Goal: Task Accomplishment & Management: Complete application form

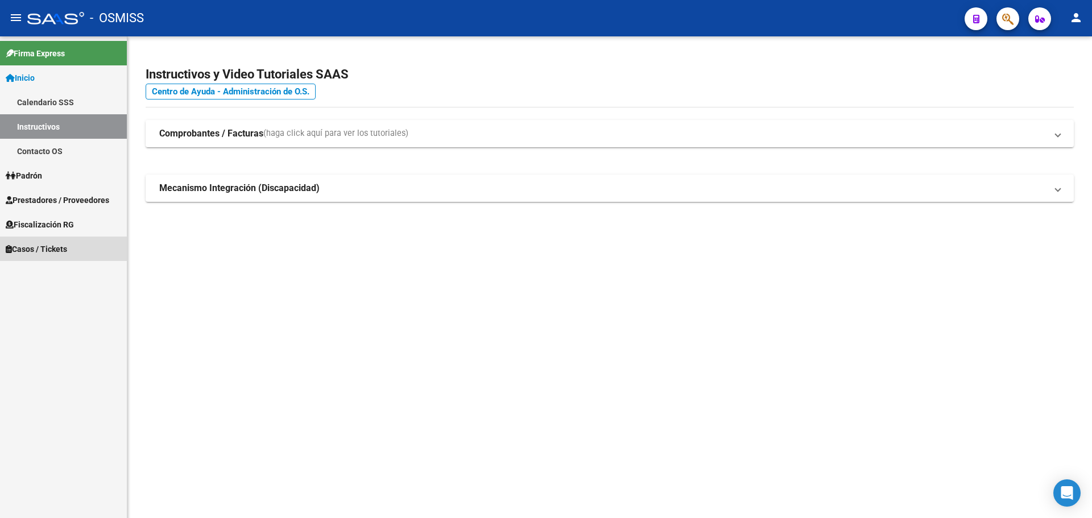
click at [10, 246] on icon at bounding box center [9, 249] width 6 height 8
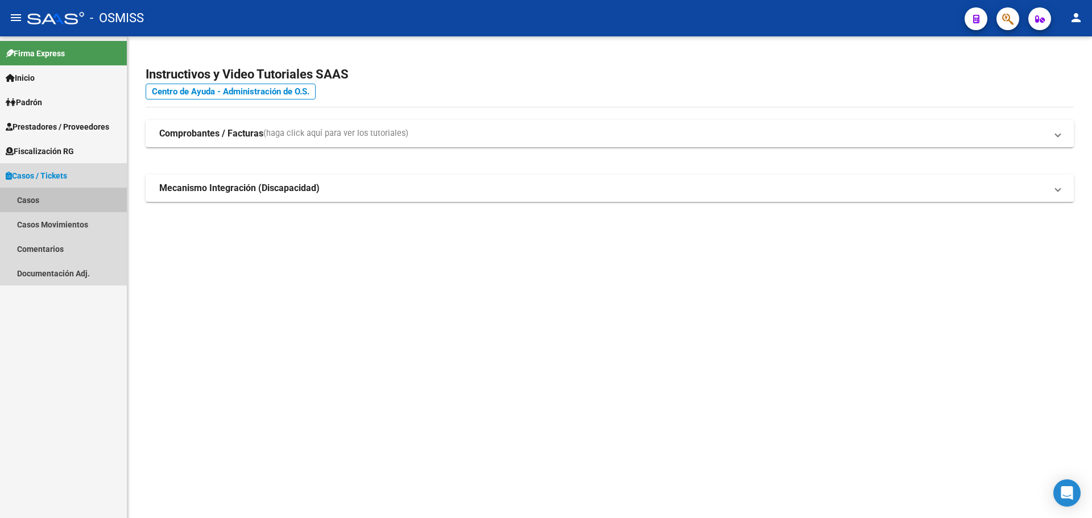
click at [19, 195] on link "Casos" at bounding box center [63, 200] width 127 height 24
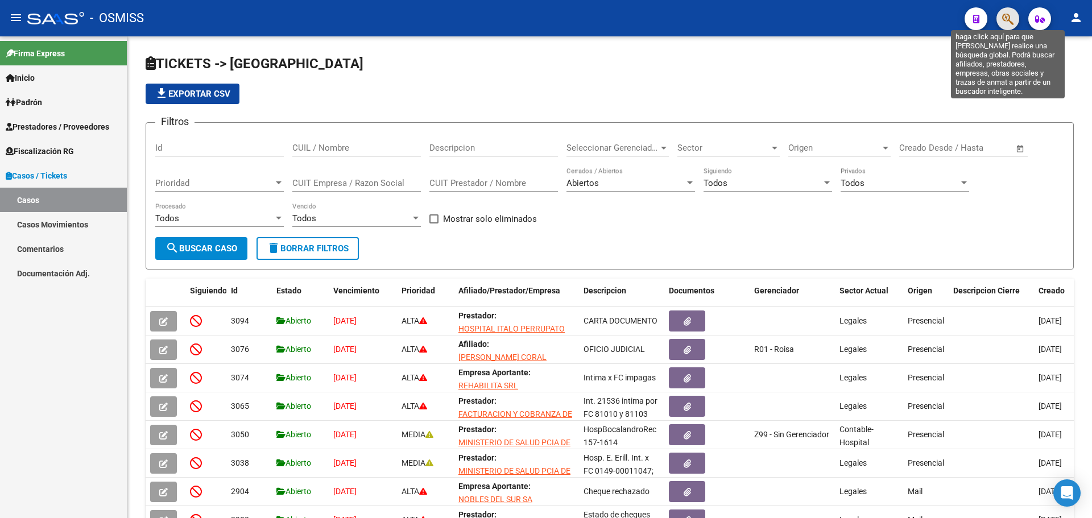
click at [1007, 20] on icon "button" at bounding box center [1008, 19] width 11 height 13
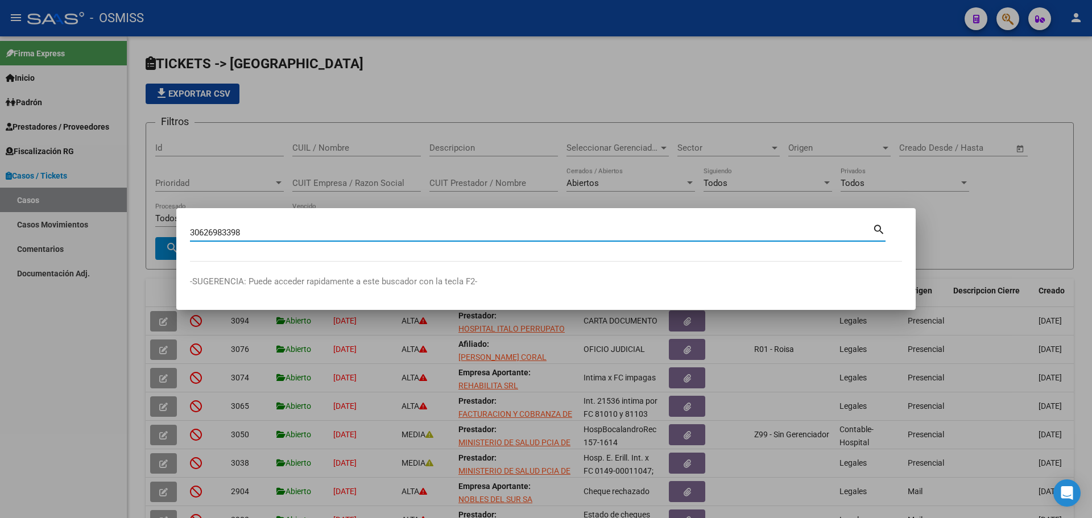
type input "30626983398"
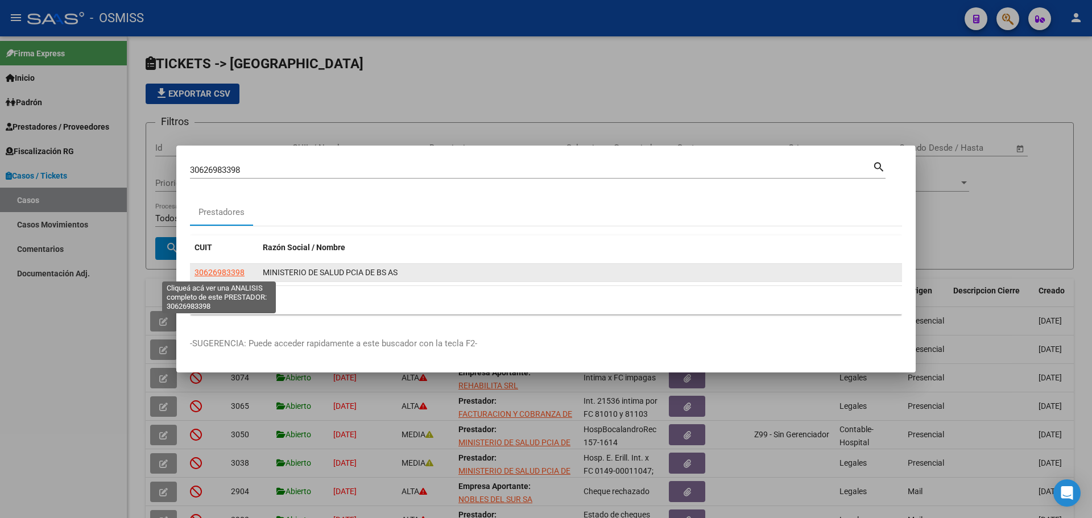
click at [227, 273] on span "30626983398" at bounding box center [220, 272] width 50 height 9
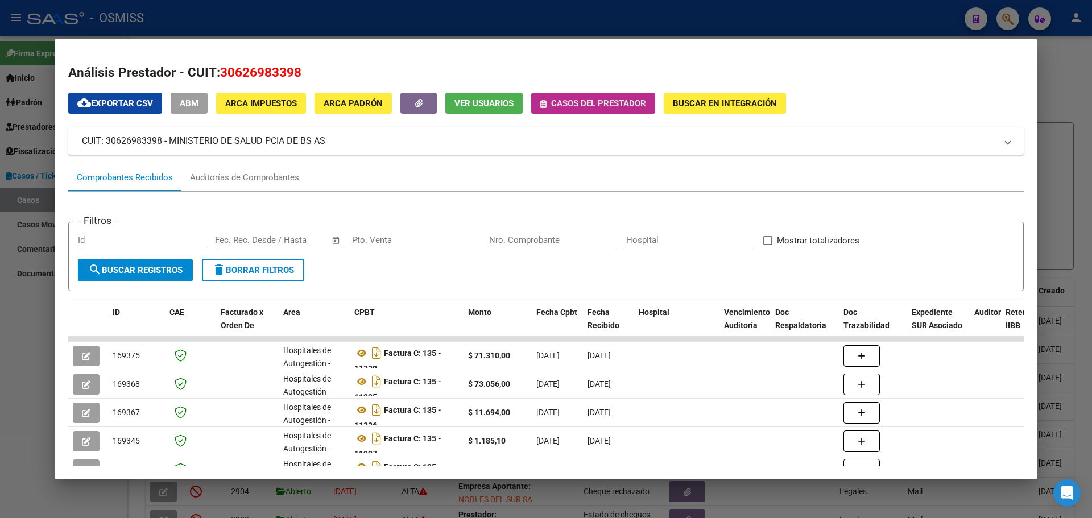
click at [546, 100] on icon "button" at bounding box center [544, 104] width 6 height 9
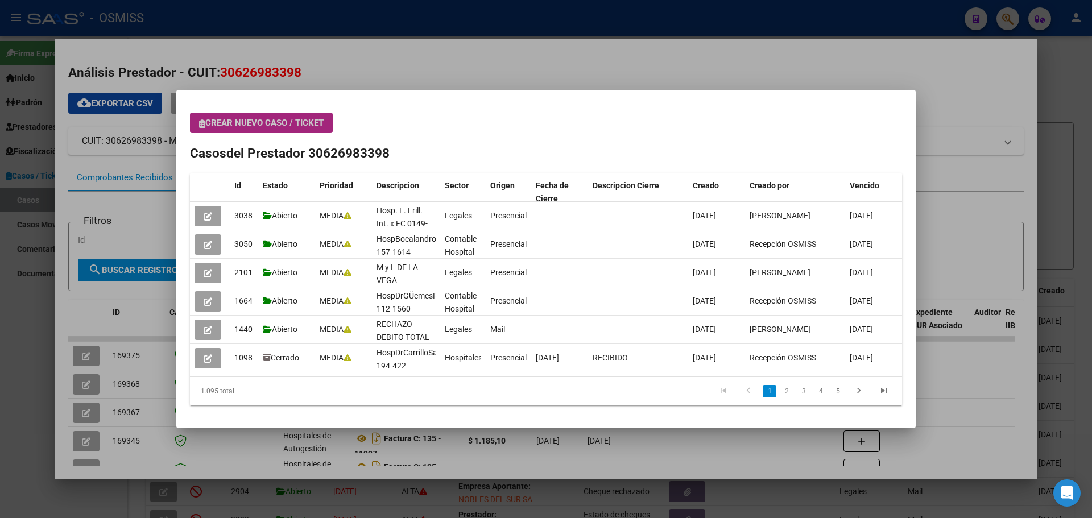
click at [207, 121] on span "Crear nuevo caso / ticket" at bounding box center [261, 123] width 125 height 10
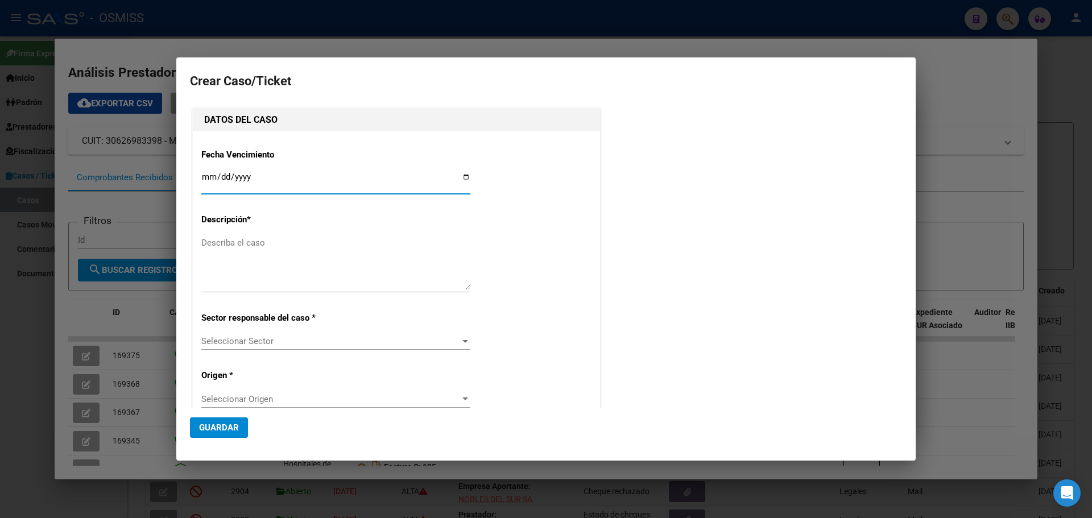
click at [463, 177] on input "Ingresar fecha" at bounding box center [335, 181] width 269 height 18
type input "[DATE]"
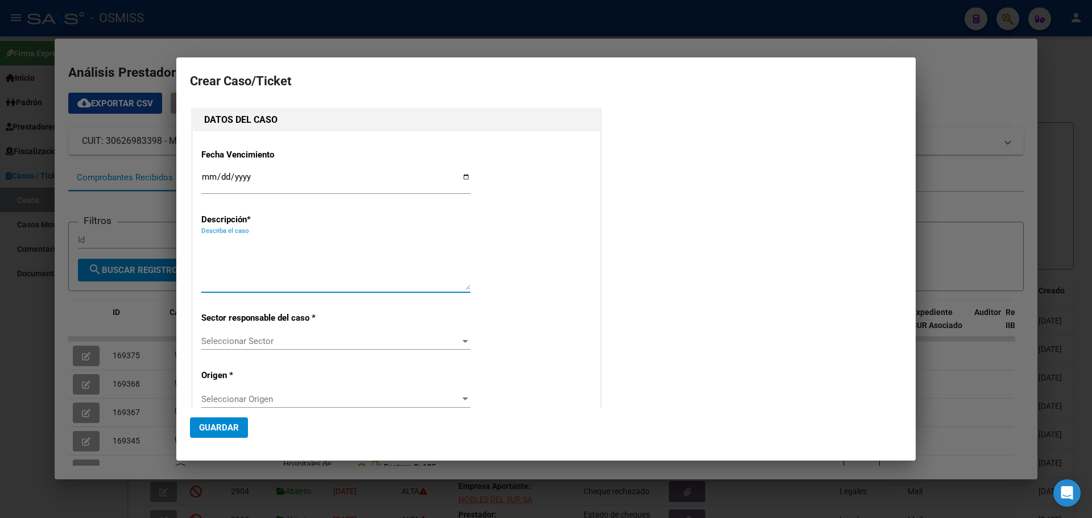
click at [259, 247] on textarea "Describa el caso" at bounding box center [335, 263] width 269 height 53
type textarea "HospVirgenDelCarmenFact 140-4058"
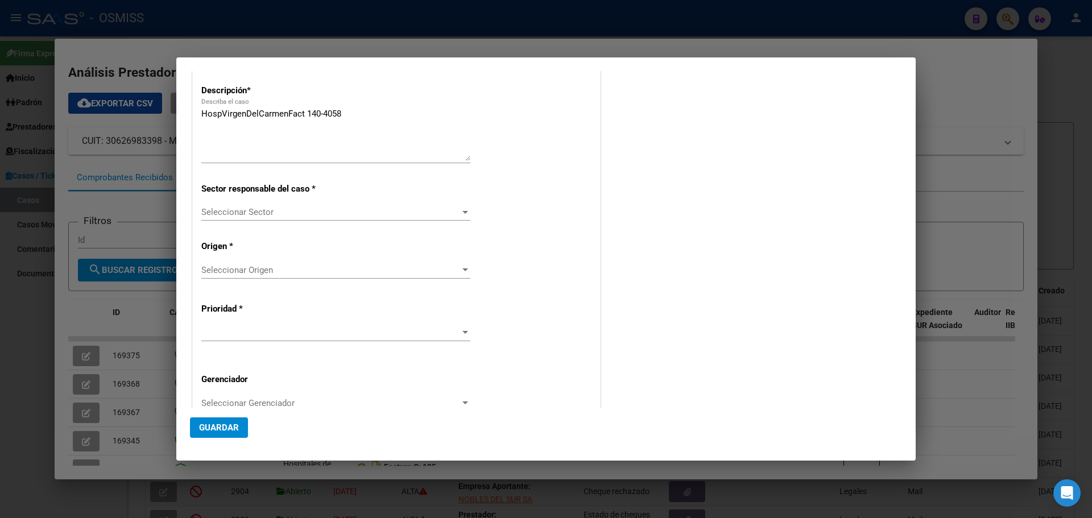
scroll to position [167, 0]
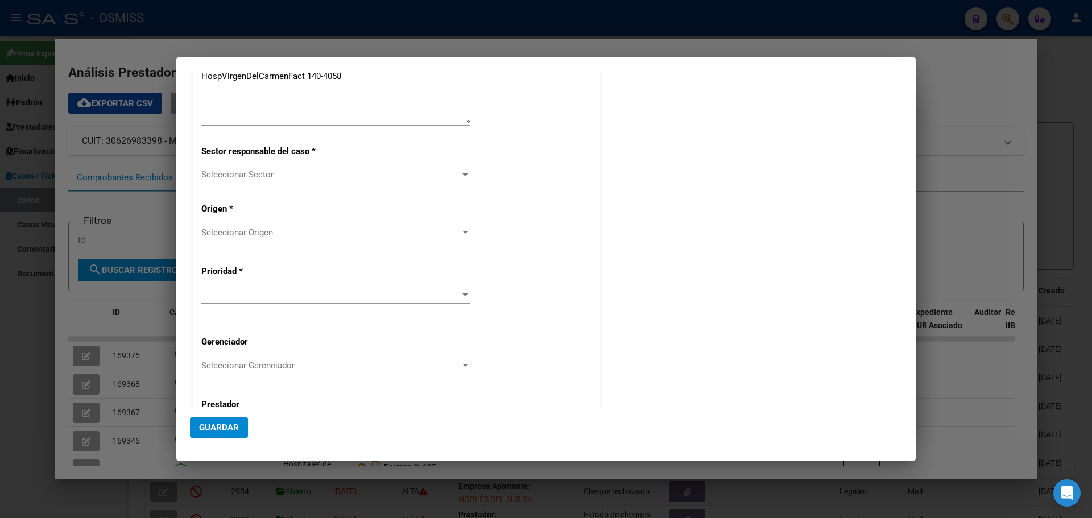
click at [461, 172] on div at bounding box center [465, 174] width 10 height 9
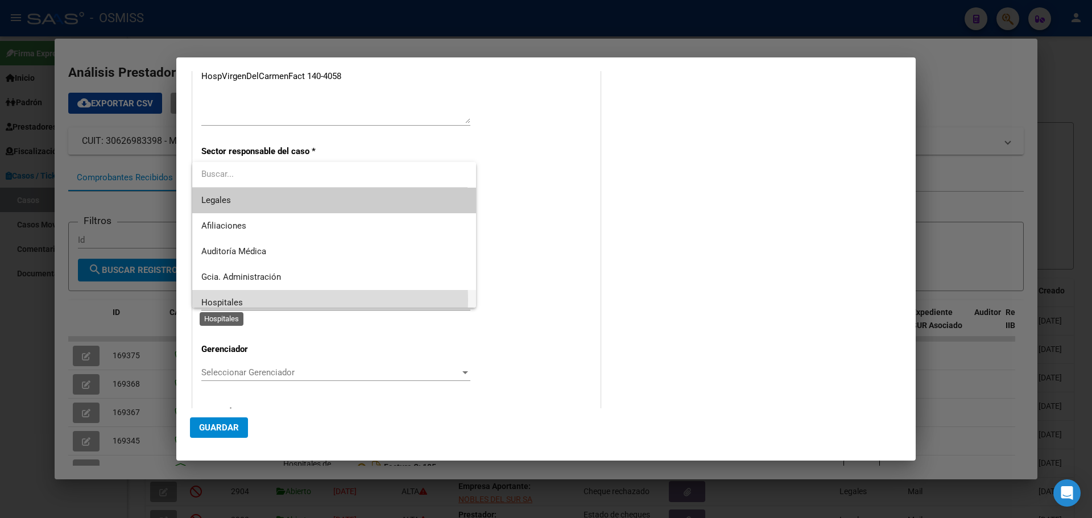
click at [237, 300] on span "Hospitales" at bounding box center [222, 303] width 42 height 10
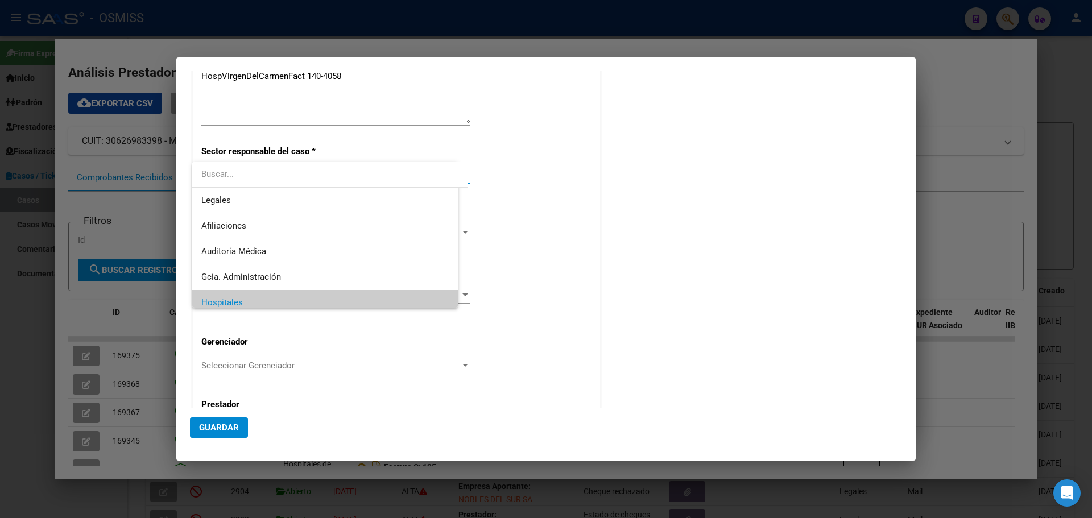
scroll to position [8, 0]
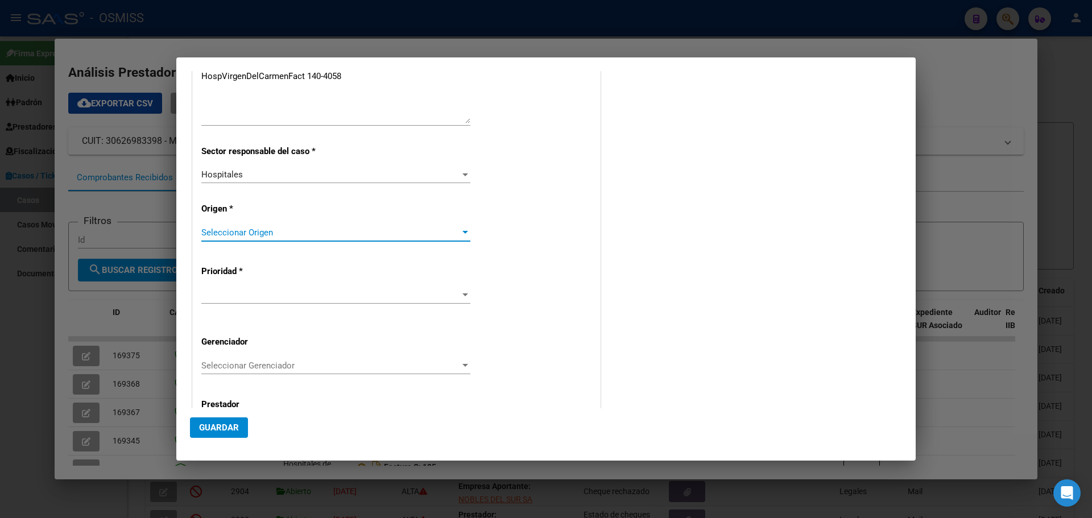
click at [460, 230] on div at bounding box center [465, 232] width 10 height 9
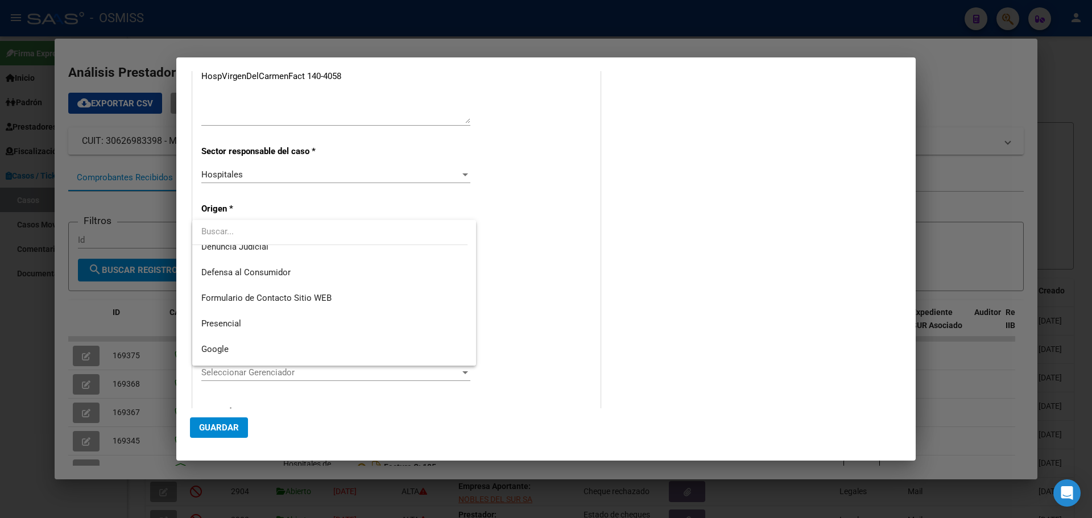
scroll to position [129, 0]
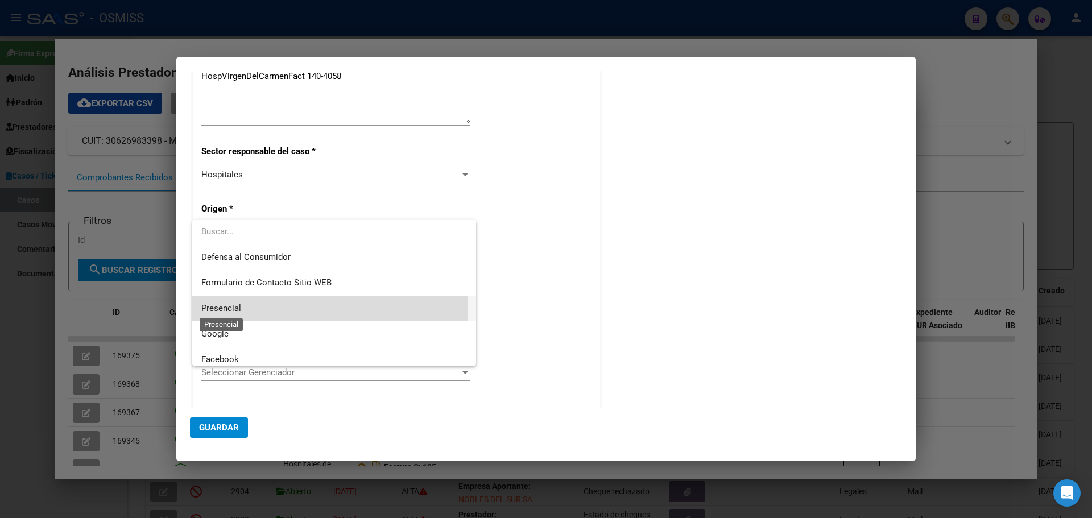
click at [238, 307] on span "Presencial" at bounding box center [221, 308] width 40 height 10
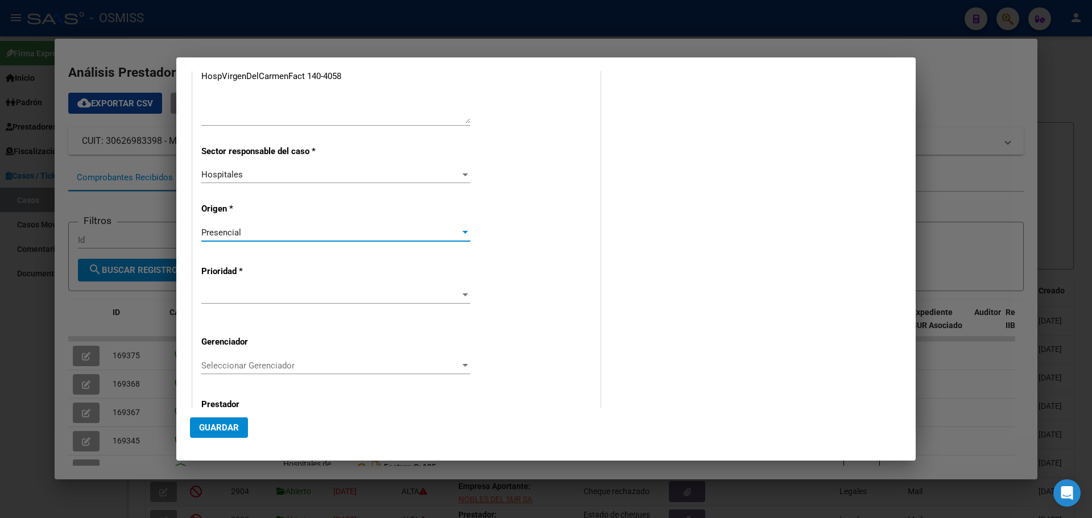
click at [463, 296] on div at bounding box center [466, 295] width 6 height 3
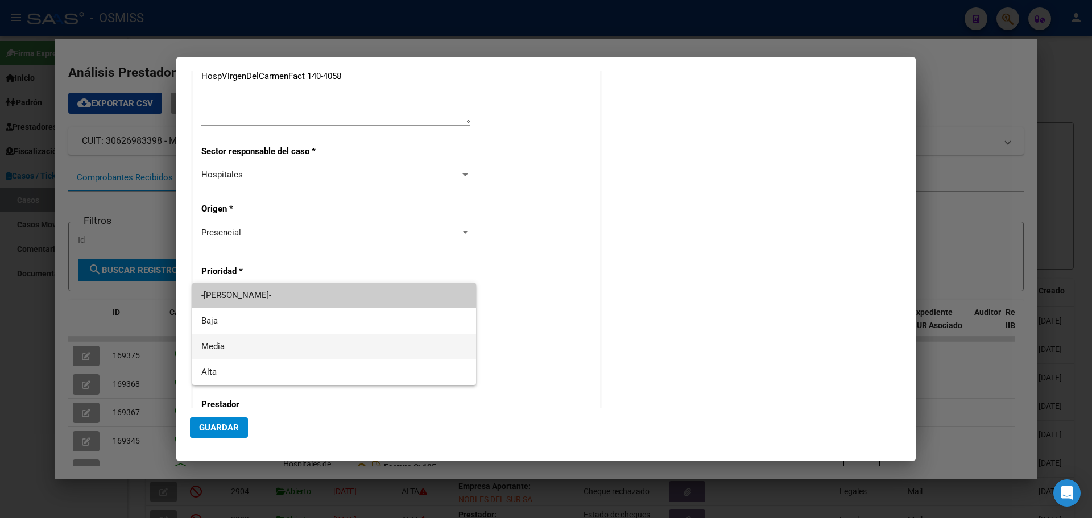
click at [213, 341] on span "Media" at bounding box center [334, 347] width 266 height 26
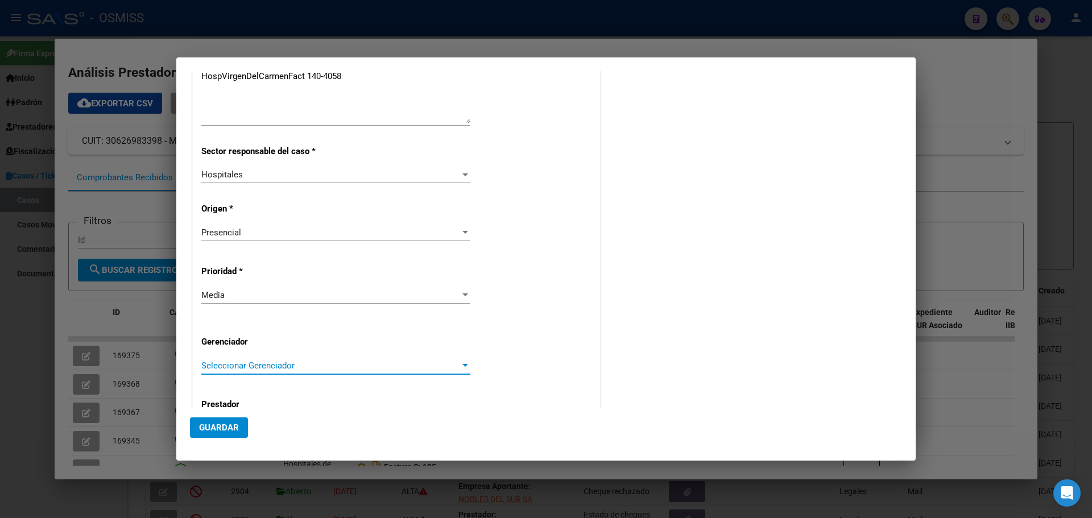
click at [463, 365] on div at bounding box center [466, 365] width 6 height 3
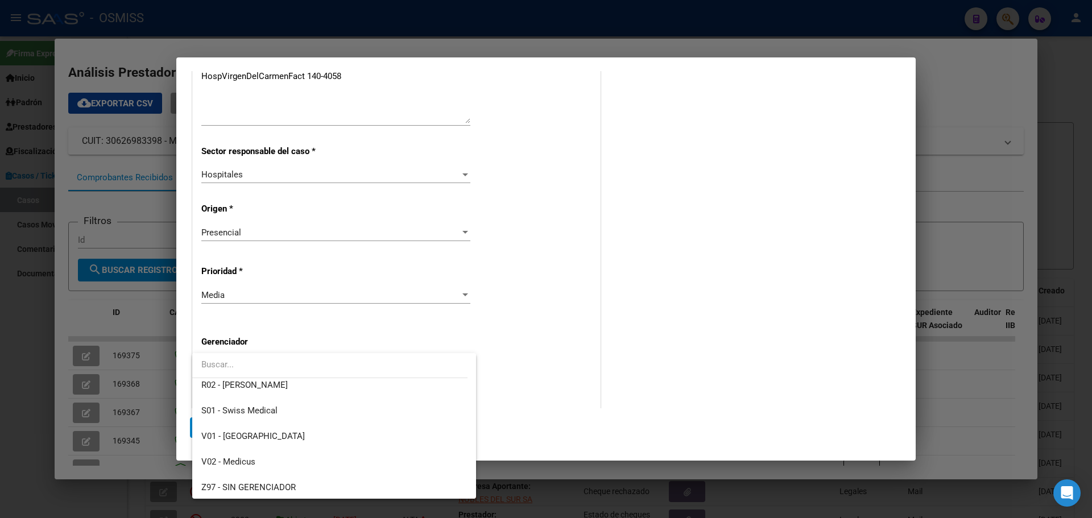
scroll to position [341, 0]
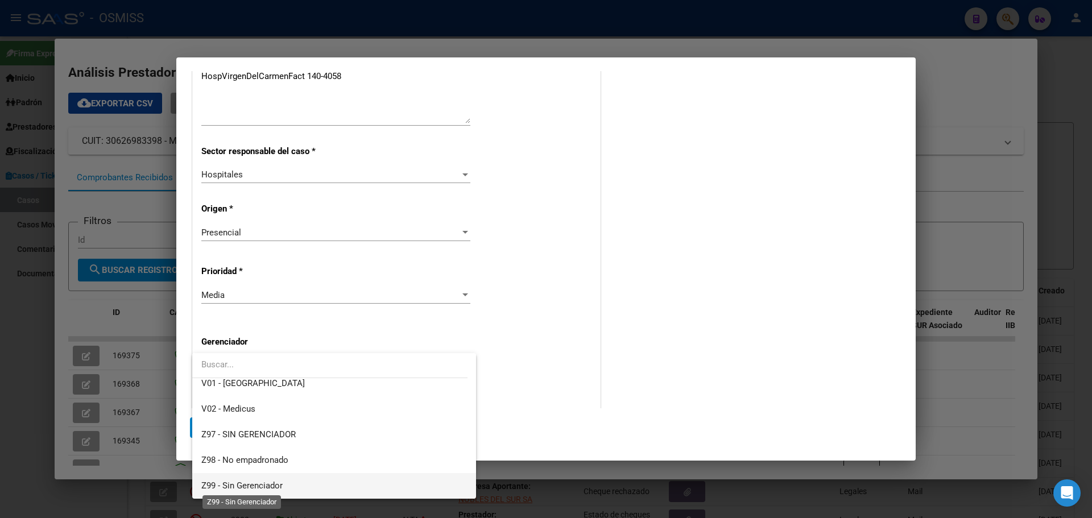
click at [258, 484] on span "Z99 - Sin Gerenciador" at bounding box center [241, 486] width 81 height 10
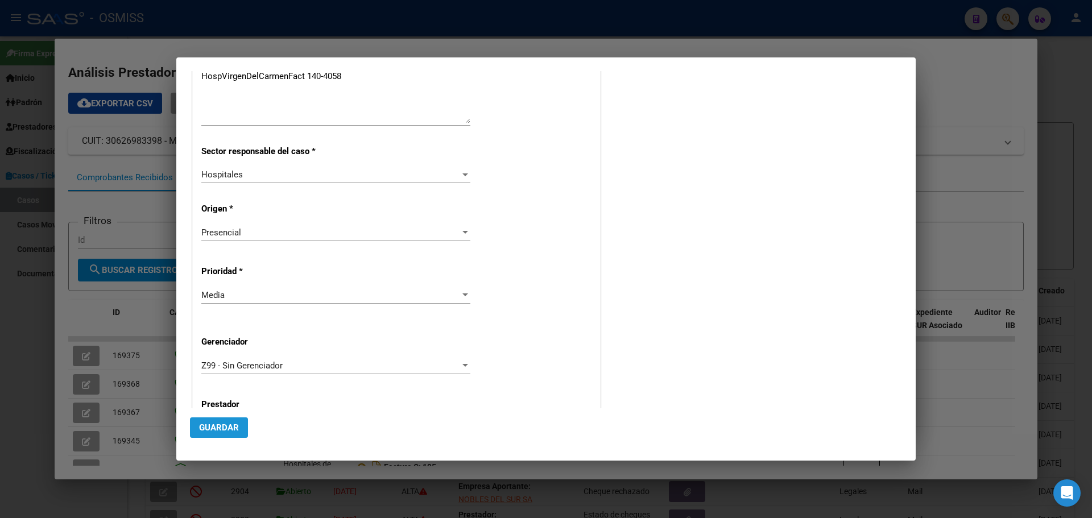
click at [211, 428] on span "Guardar" at bounding box center [219, 428] width 40 height 10
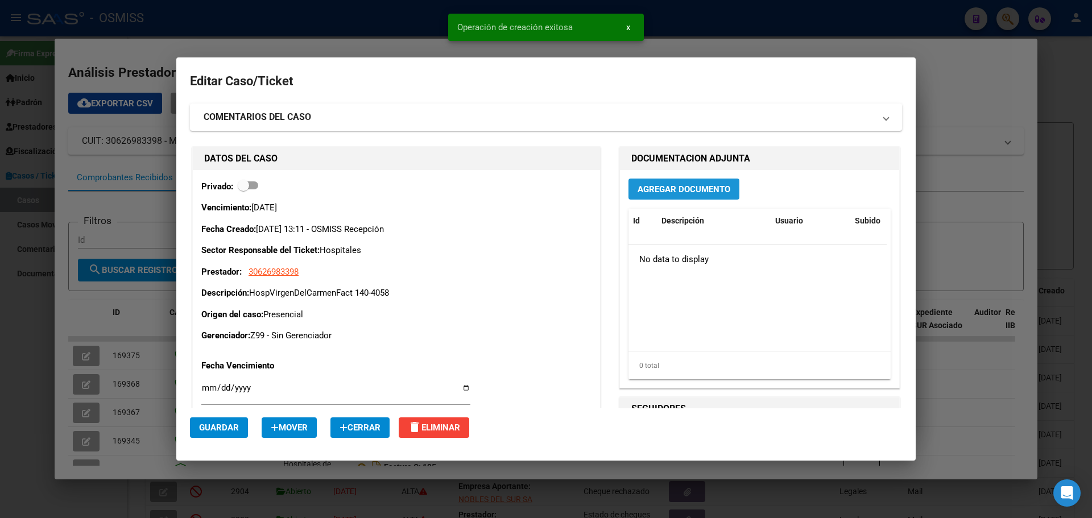
click at [675, 189] on span "Agregar Documento" at bounding box center [684, 189] width 93 height 10
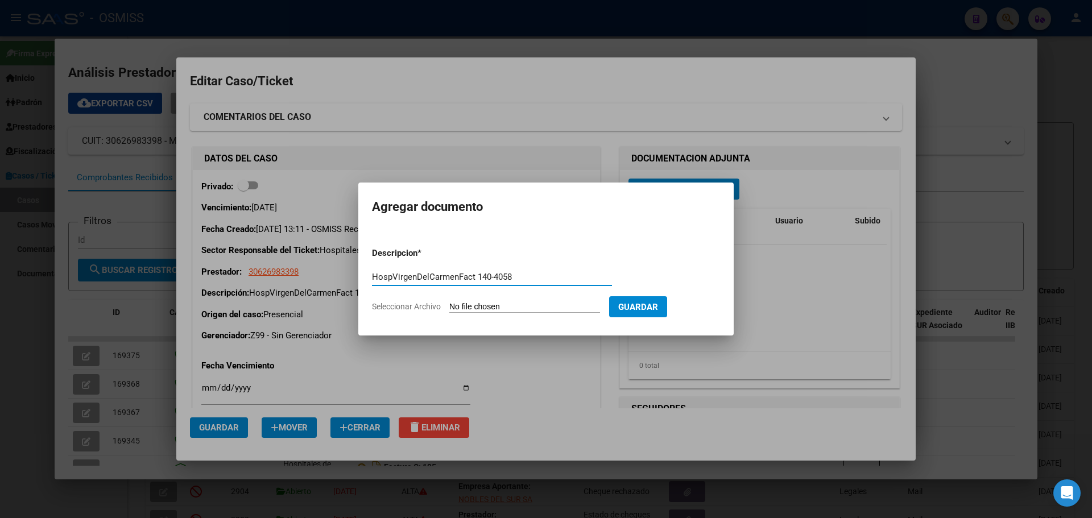
type input "HospVirgenDelCarmenFact 140-4058"
click at [383, 304] on span "Seleccionar Archivo" at bounding box center [406, 306] width 69 height 9
click at [449, 304] on input "Seleccionar Archivo" at bounding box center [524, 307] width 151 height 11
type input "C:\fakepath\Fact 4058.pdf"
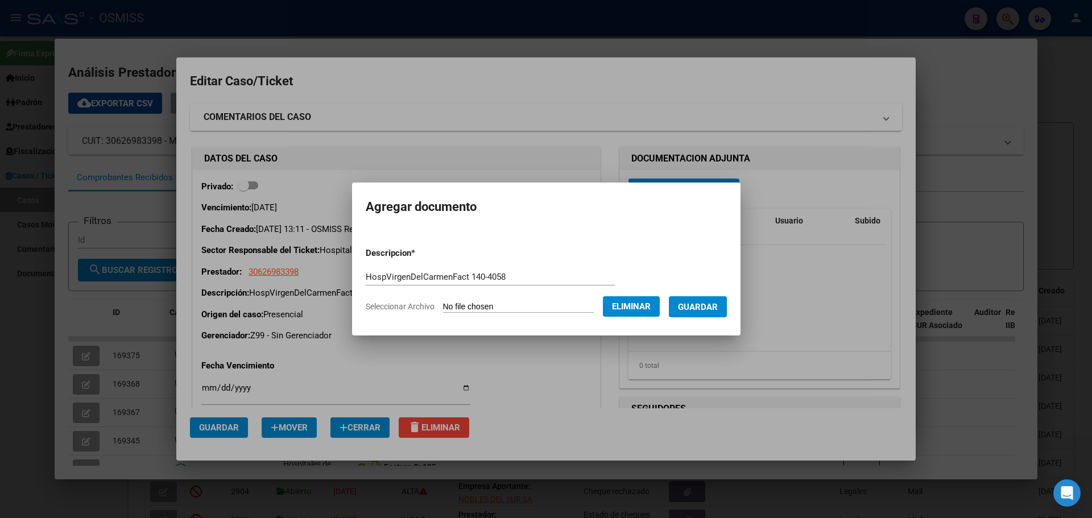
click at [718, 306] on span "Guardar" at bounding box center [698, 307] width 40 height 10
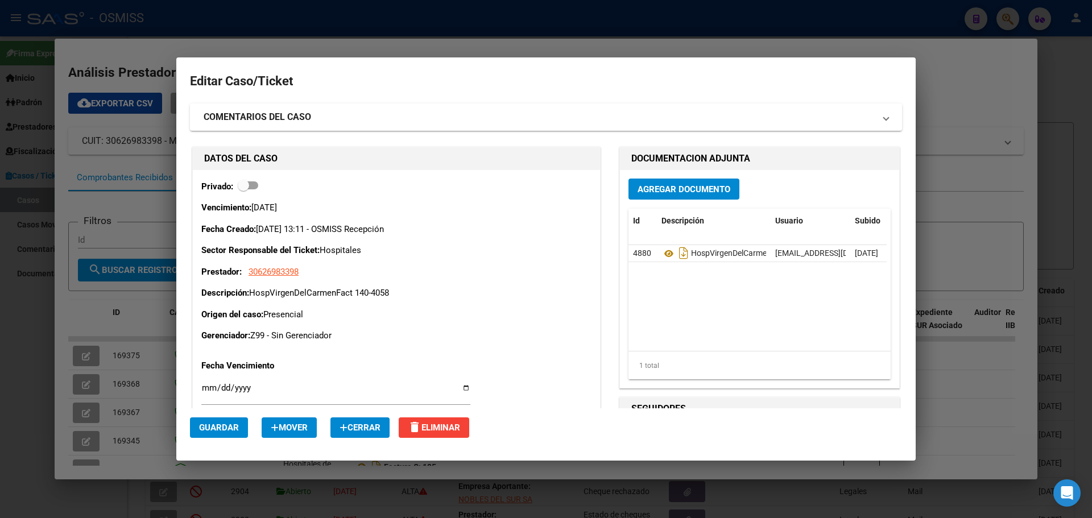
click at [217, 17] on div at bounding box center [546, 259] width 1092 height 518
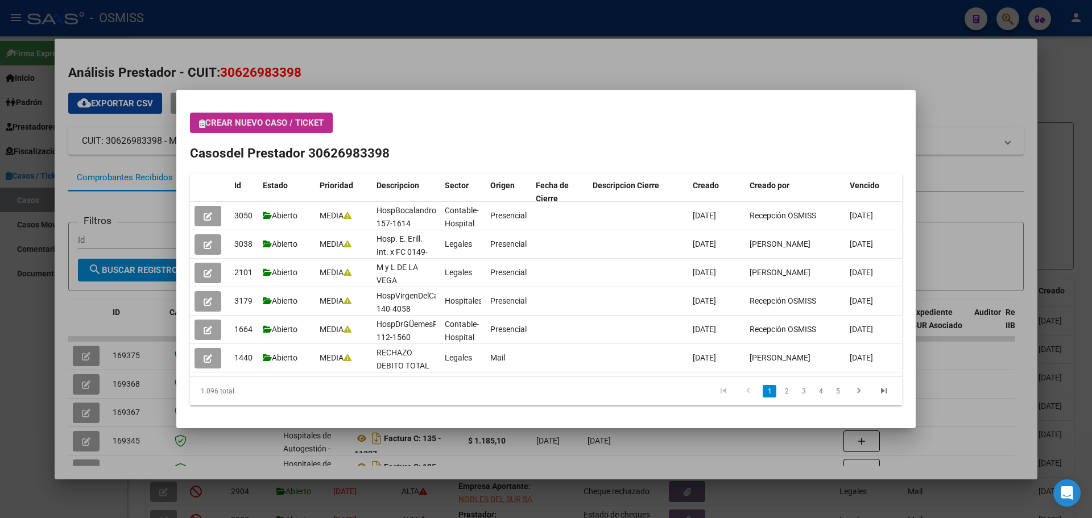
click at [198, 119] on button "Crear nuevo caso / ticket" at bounding box center [261, 123] width 143 height 20
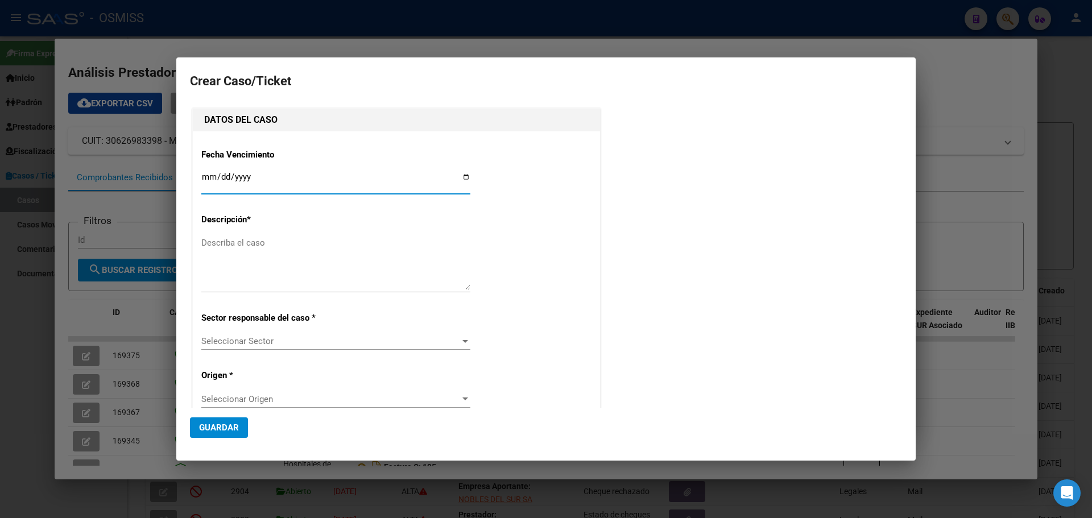
click at [464, 175] on input "Ingresar fecha" at bounding box center [335, 181] width 269 height 18
type input "[DATE]"
drag, startPoint x: 223, startPoint y: 246, endPoint x: 233, endPoint y: 246, distance: 9.7
click at [224, 246] on textarea "Describa el caso" at bounding box center [335, 263] width 269 height 53
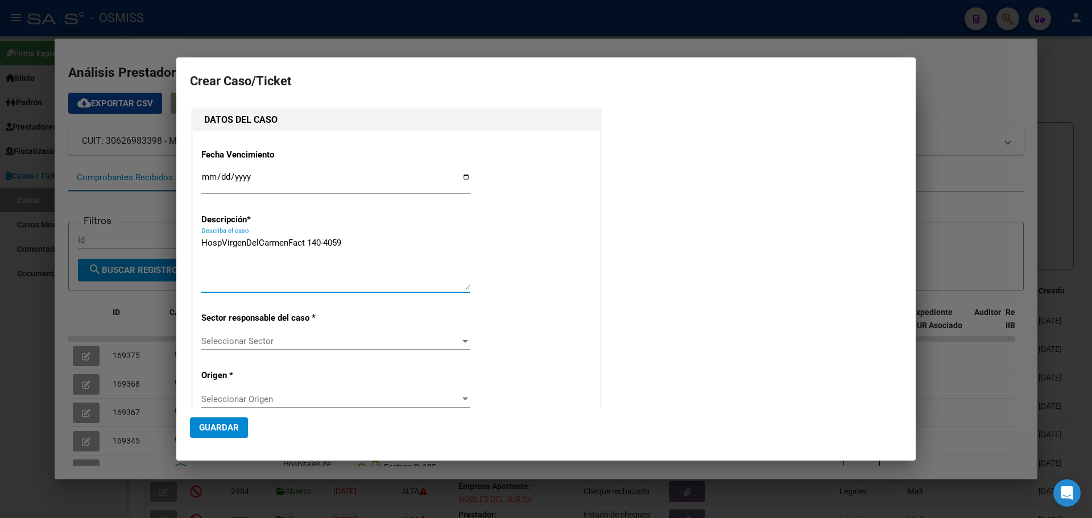
type textarea "HospVirgenDelCarmenFact 140-4059"
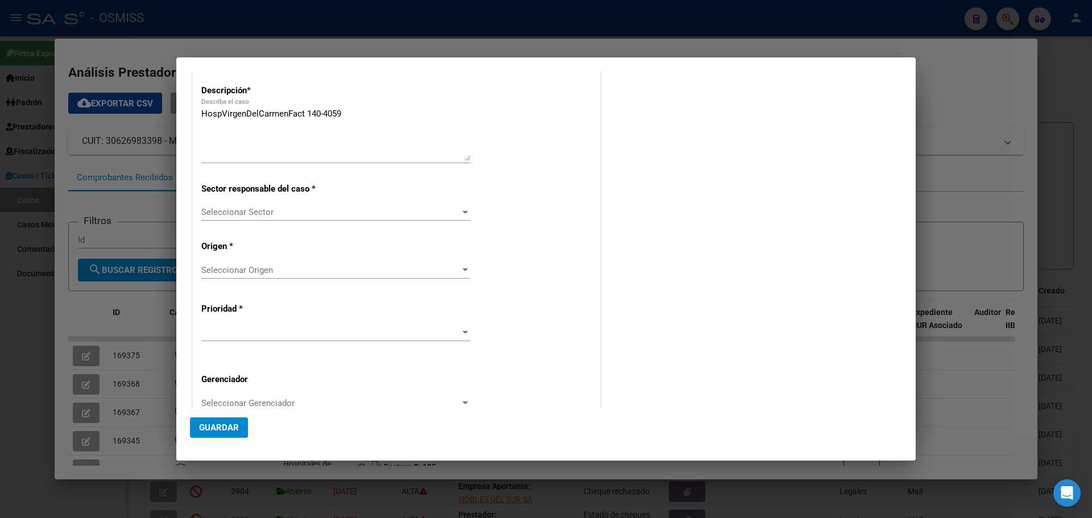
scroll to position [175, 0]
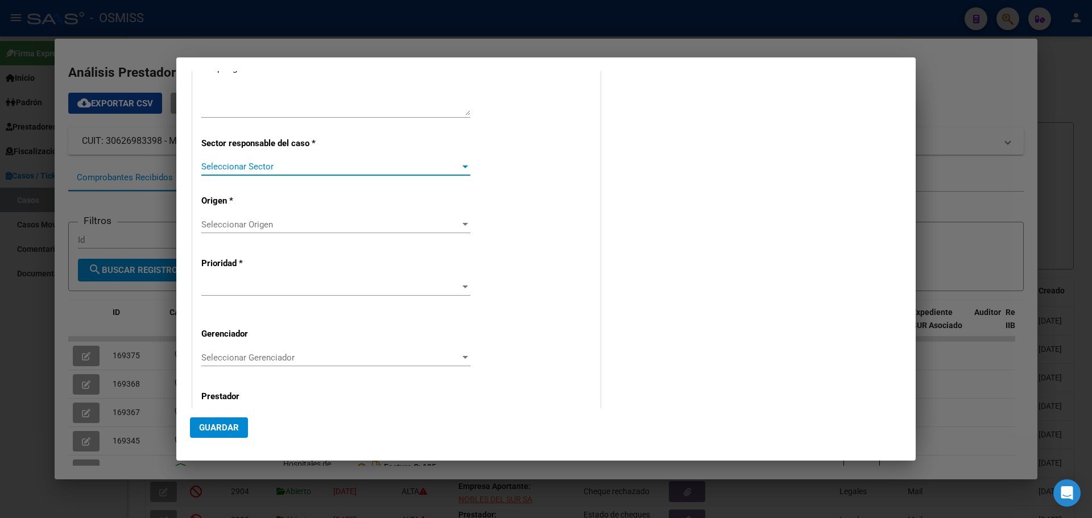
click at [463, 166] on div at bounding box center [466, 167] width 6 height 3
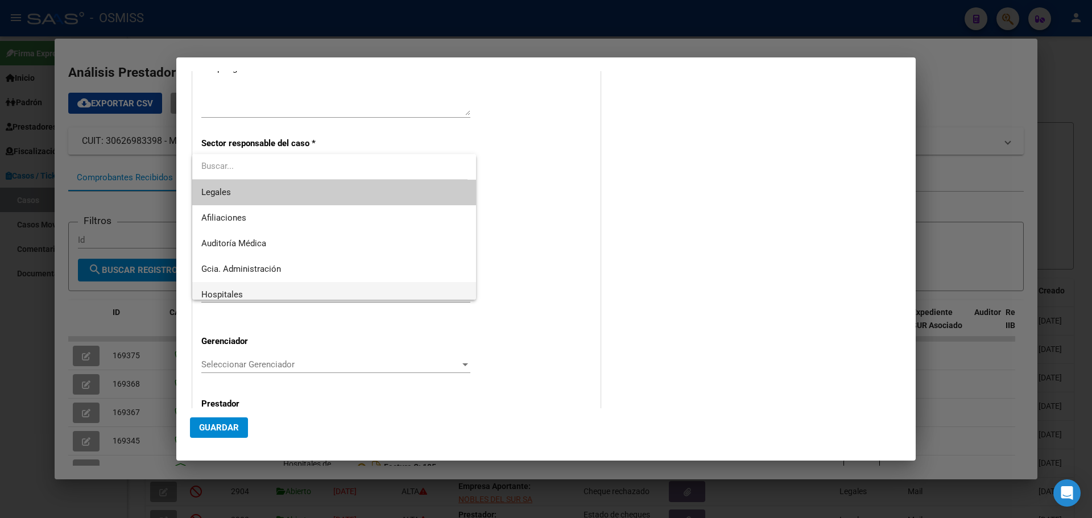
click at [226, 289] on span "Hospitales" at bounding box center [334, 295] width 266 height 26
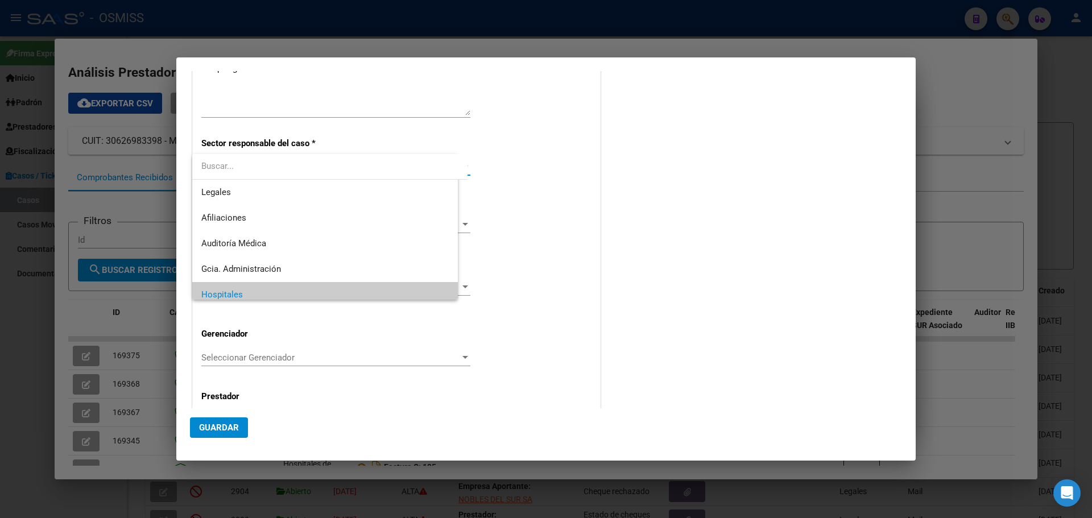
scroll to position [8, 0]
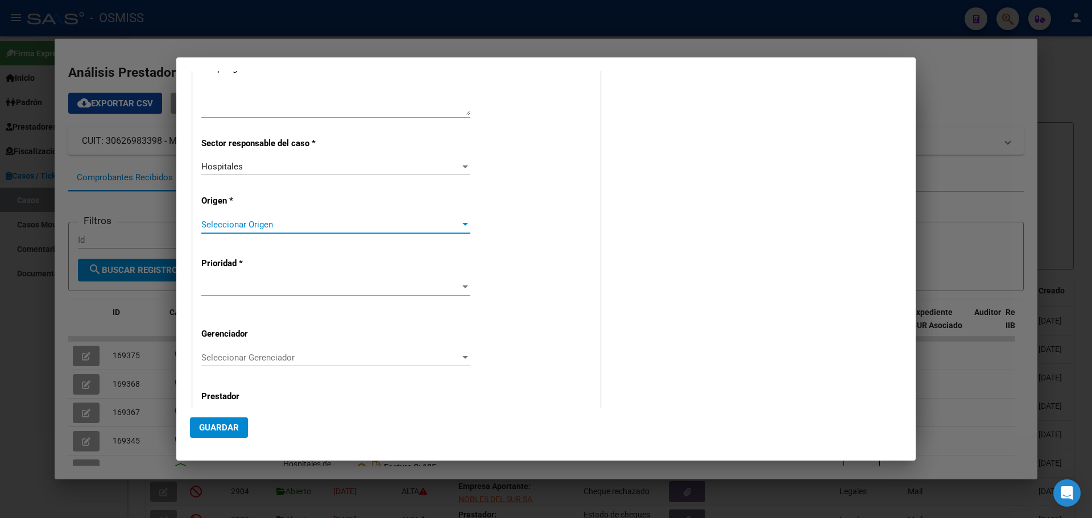
click at [460, 222] on div at bounding box center [465, 224] width 10 height 9
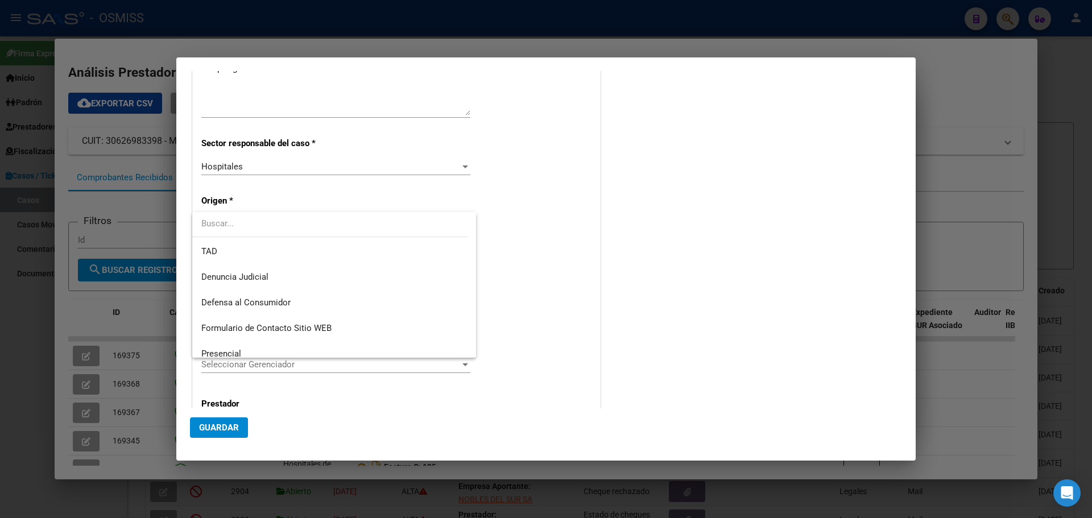
scroll to position [91, 0]
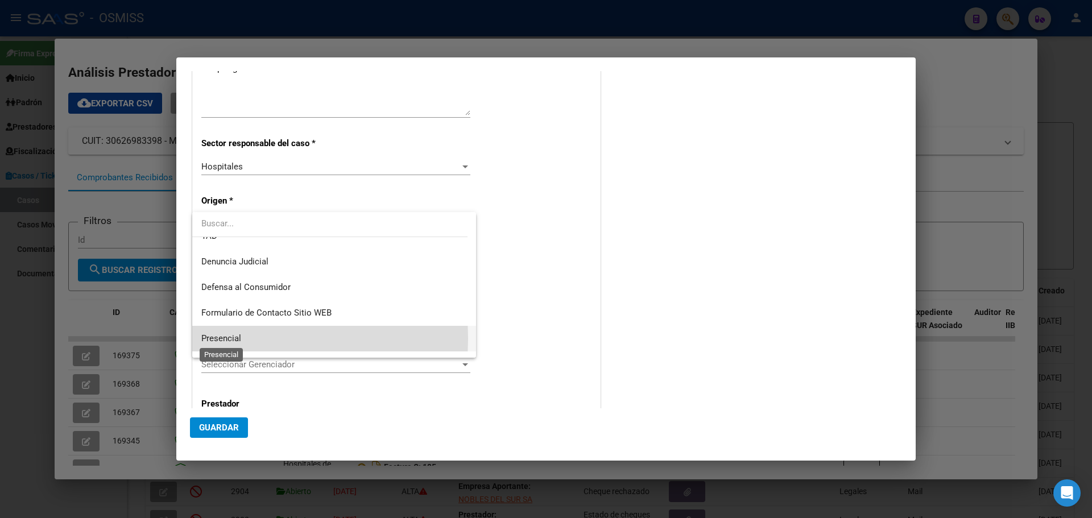
click at [234, 337] on span "Presencial" at bounding box center [221, 338] width 40 height 10
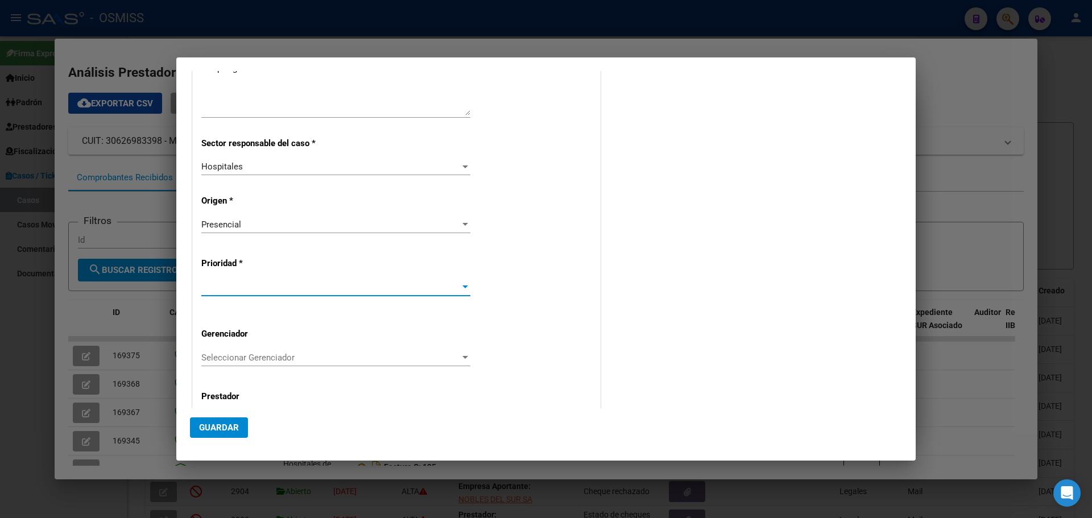
click at [463, 285] on div at bounding box center [465, 287] width 10 height 9
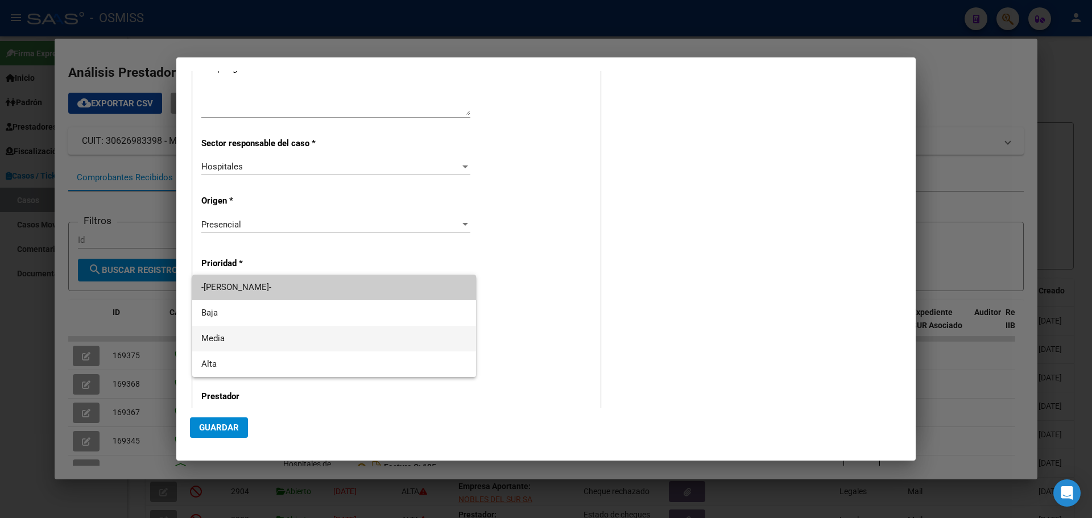
click at [290, 344] on span "Media" at bounding box center [334, 339] width 266 height 26
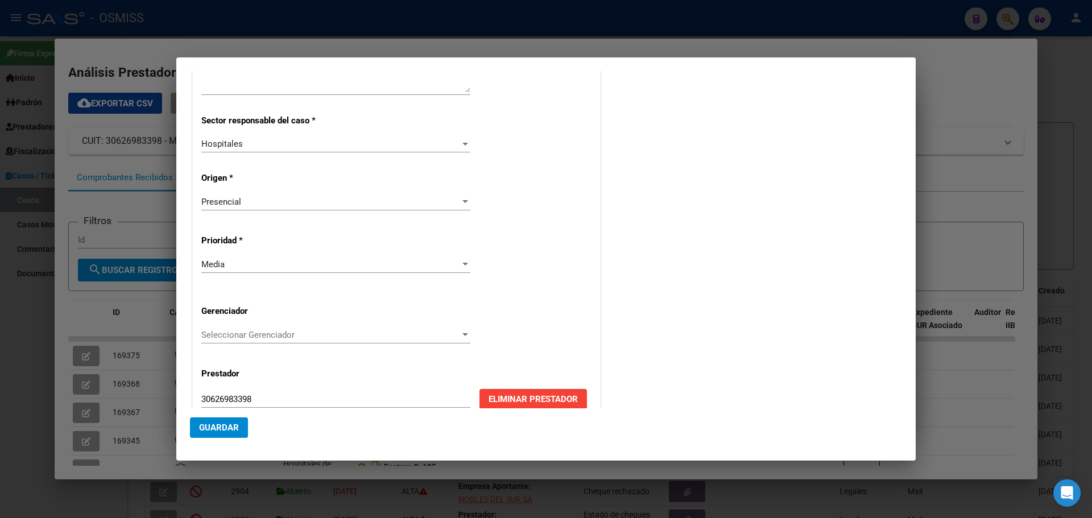
scroll to position [219, 0]
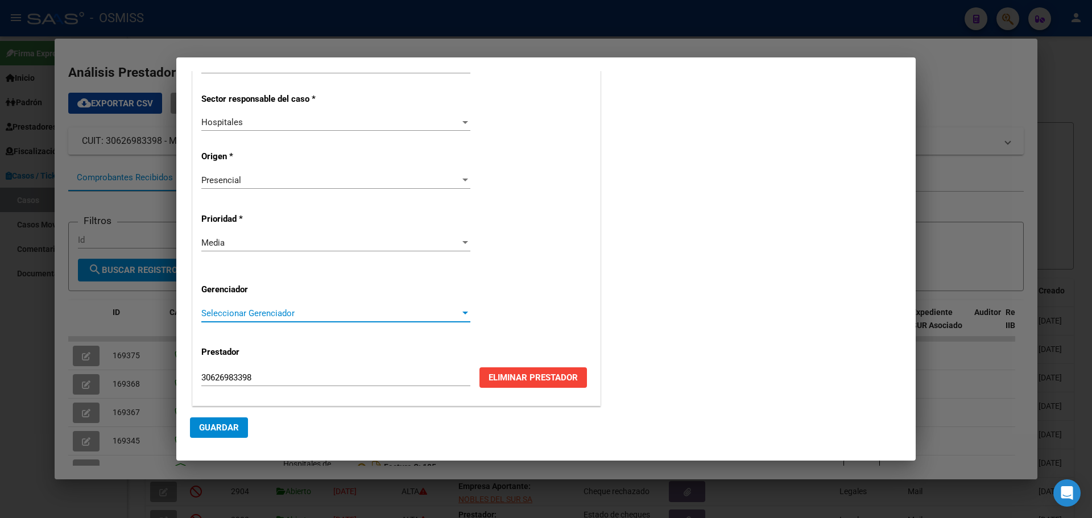
click at [463, 313] on div at bounding box center [466, 313] width 6 height 3
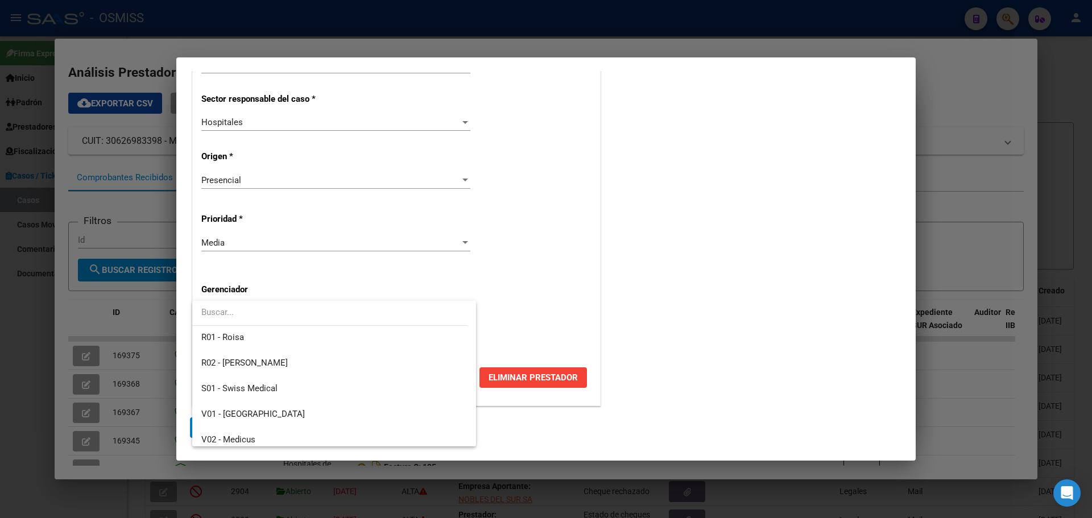
scroll to position [296, 0]
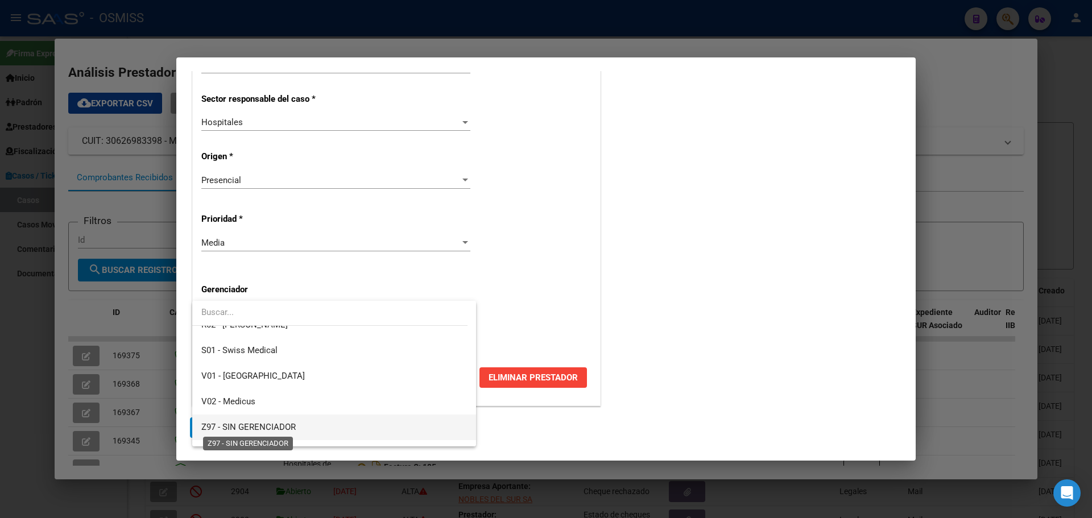
click at [266, 423] on span "Z97 - SIN GERENCIADOR" at bounding box center [248, 427] width 94 height 10
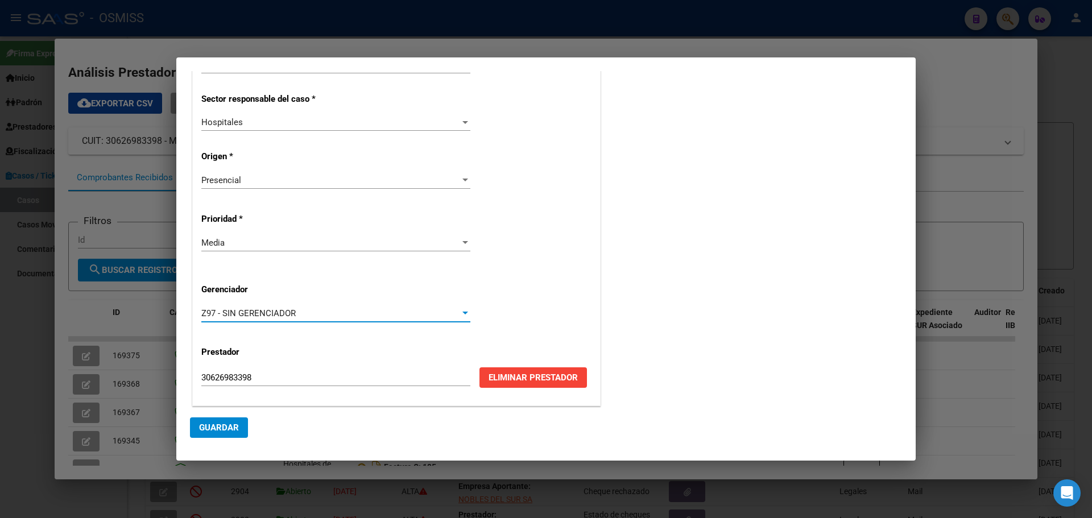
click at [218, 422] on button "Guardar" at bounding box center [219, 428] width 58 height 20
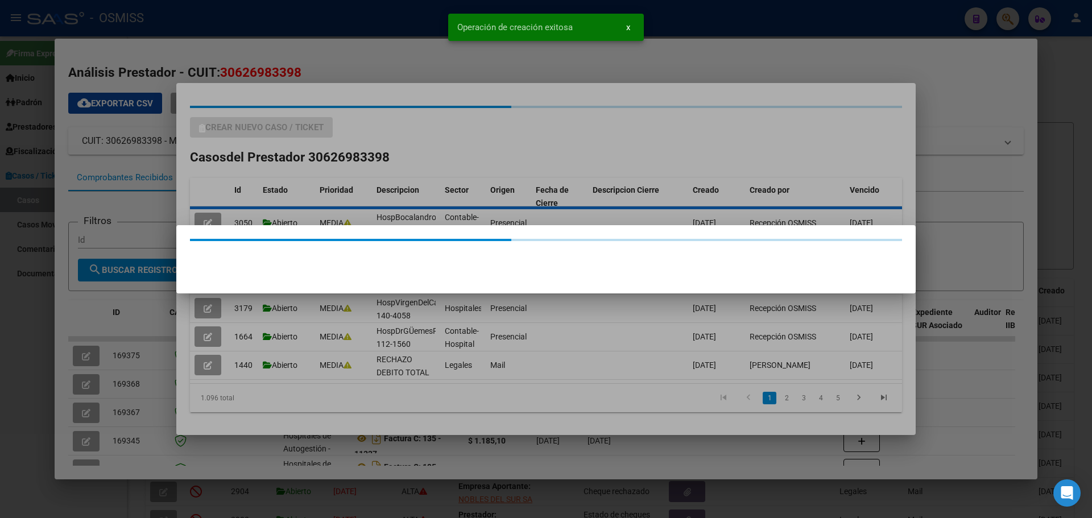
scroll to position [0, 0]
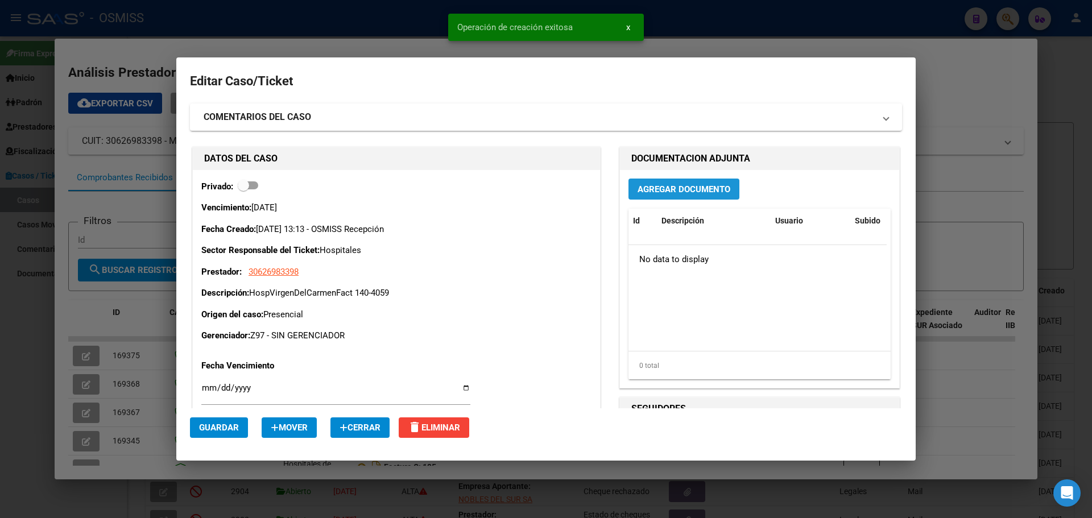
click at [700, 189] on span "Agregar Documento" at bounding box center [684, 189] width 93 height 10
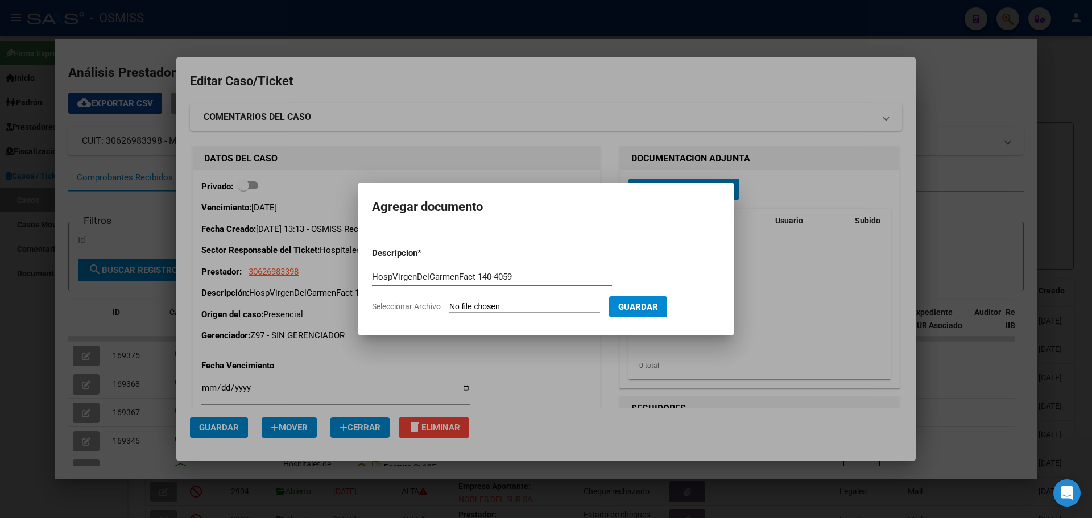
type input "HospVirgenDelCarmenFact 140-4059"
click at [418, 308] on span "Seleccionar Archivo" at bounding box center [406, 306] width 69 height 9
click at [449, 308] on input "Seleccionar Archivo" at bounding box center [524, 307] width 151 height 11
type input "C:\fakepath\Fact 4059.pdf"
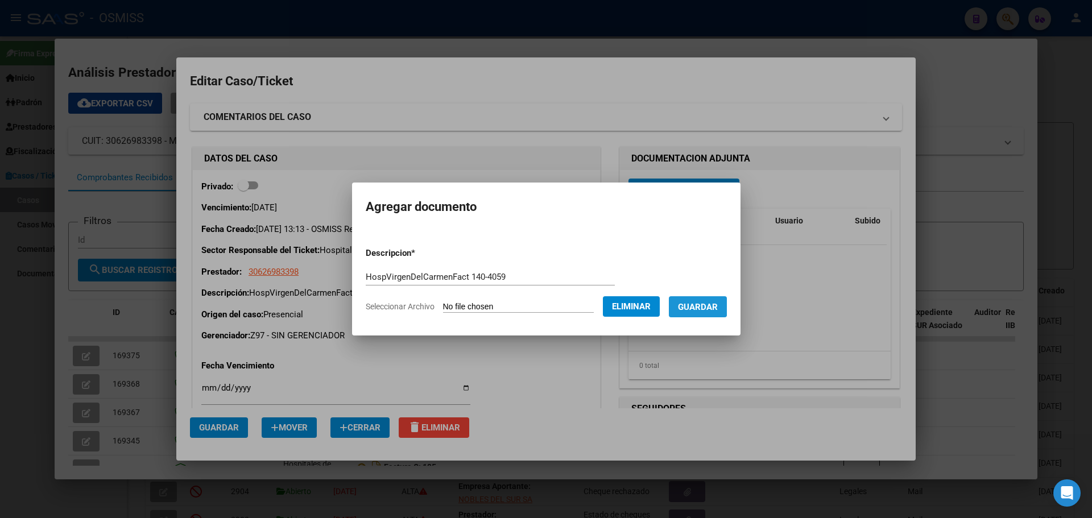
click at [703, 302] on span "Guardar" at bounding box center [698, 307] width 40 height 10
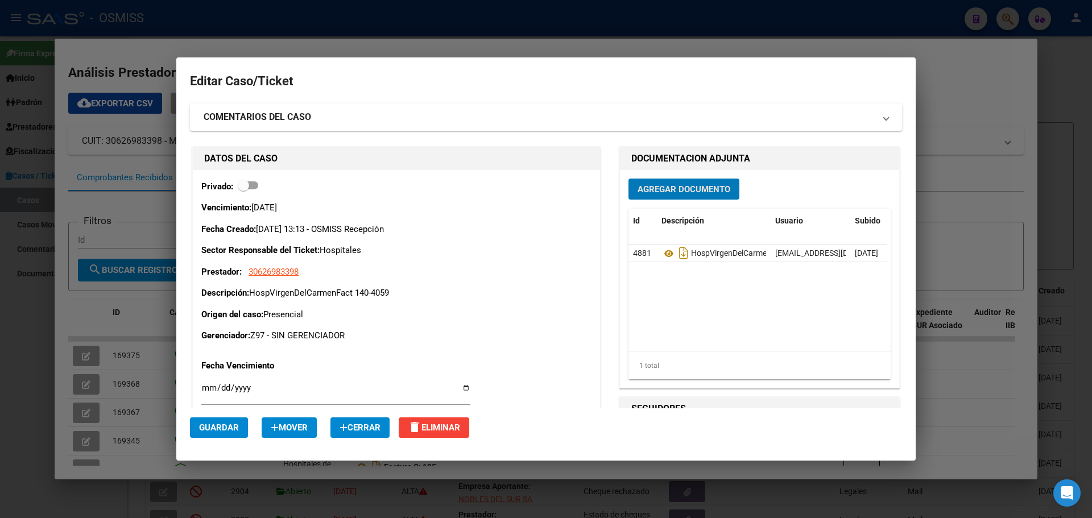
scroll to position [57, 0]
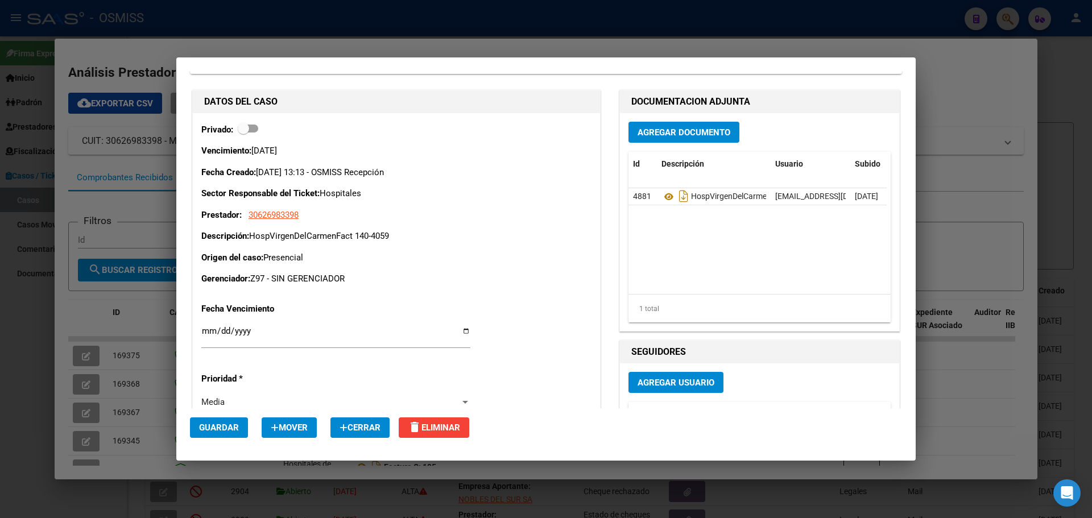
click at [253, 288] on div "Privado: Vencimiento: [DATE] Fecha Creado: [DATE] 13:13 - OSMISS Recepción Sect…" at bounding box center [396, 306] width 407 height 387
